Goal: Task Accomplishment & Management: Use online tool/utility

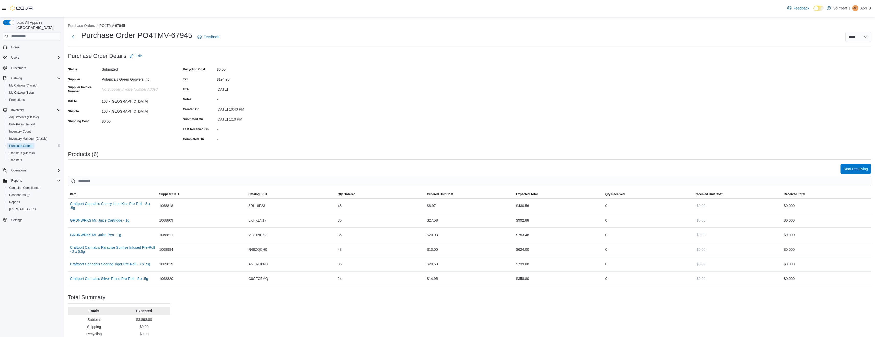
click at [17, 144] on span "Purchase Orders" at bounding box center [20, 146] width 23 height 4
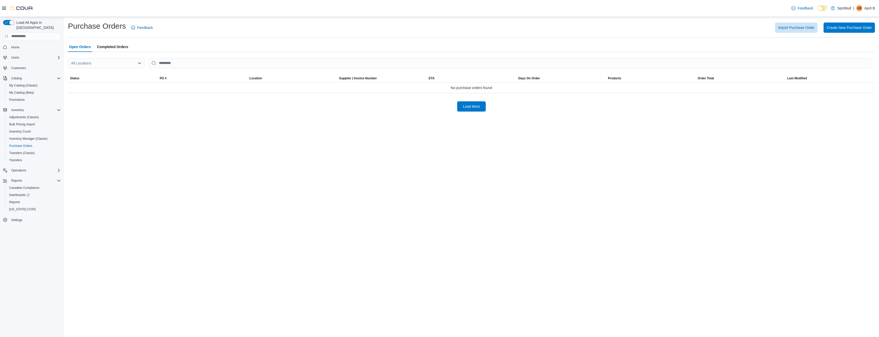
click at [83, 65] on div "All Locations" at bounding box center [106, 63] width 77 height 10
type input "***"
click at [114, 71] on span "103 - [GEOGRAPHIC_DATA]" at bounding box center [116, 71] width 47 height 5
